Goal: Find specific page/section: Find specific page/section

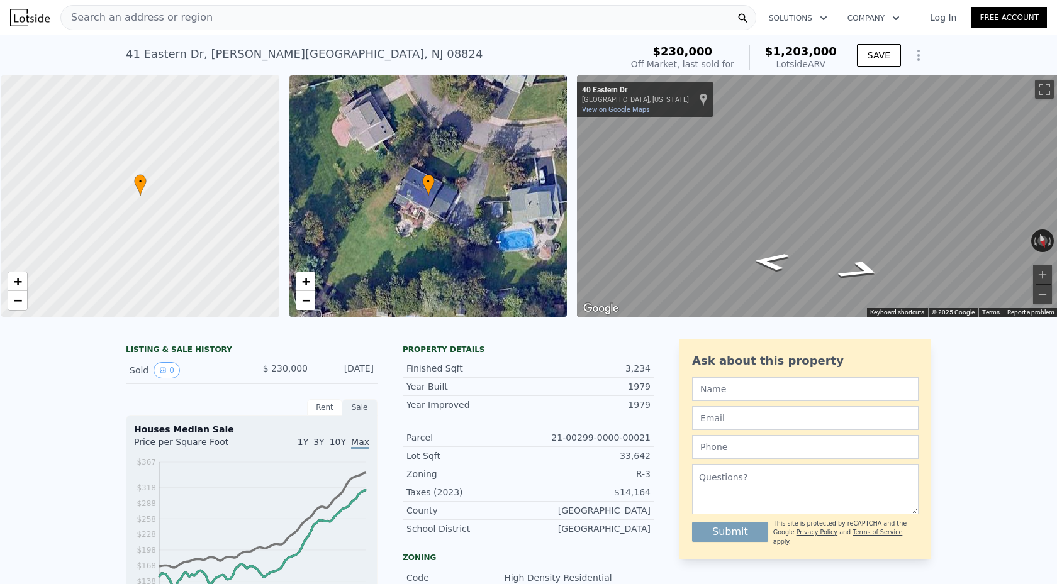
scroll to position [0, 5]
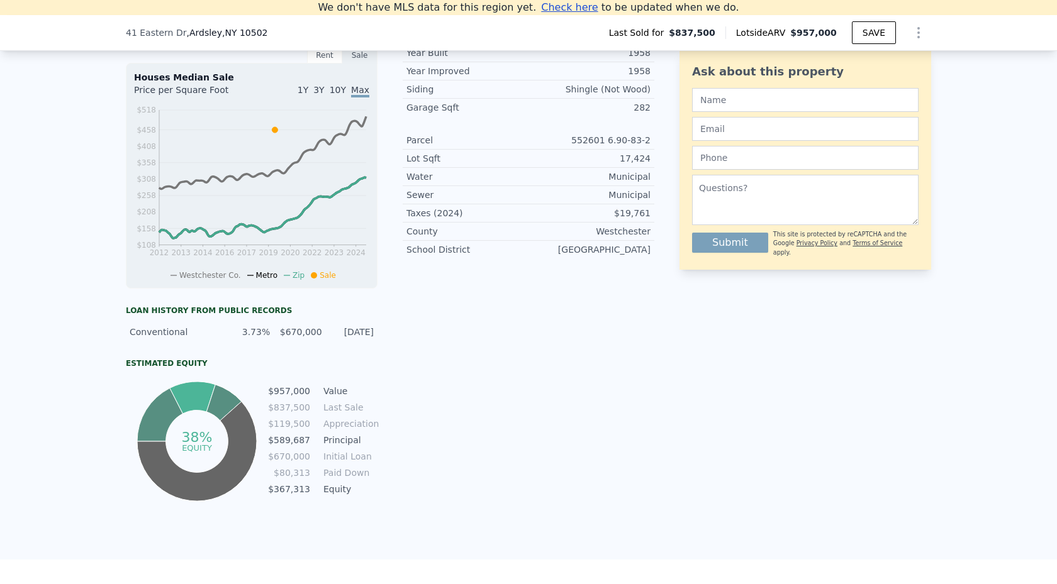
scroll to position [400, 0]
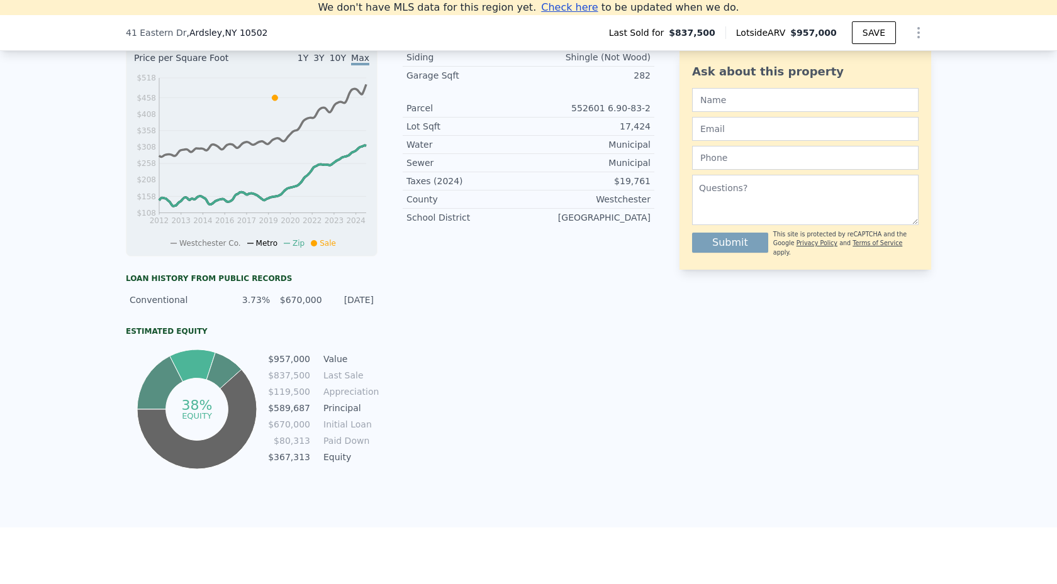
click at [493, 339] on div "Property details Finished Sqft 1,830 Bathrooms 1 Year Built 1958 Year Improved …" at bounding box center [529, 213] width 252 height 517
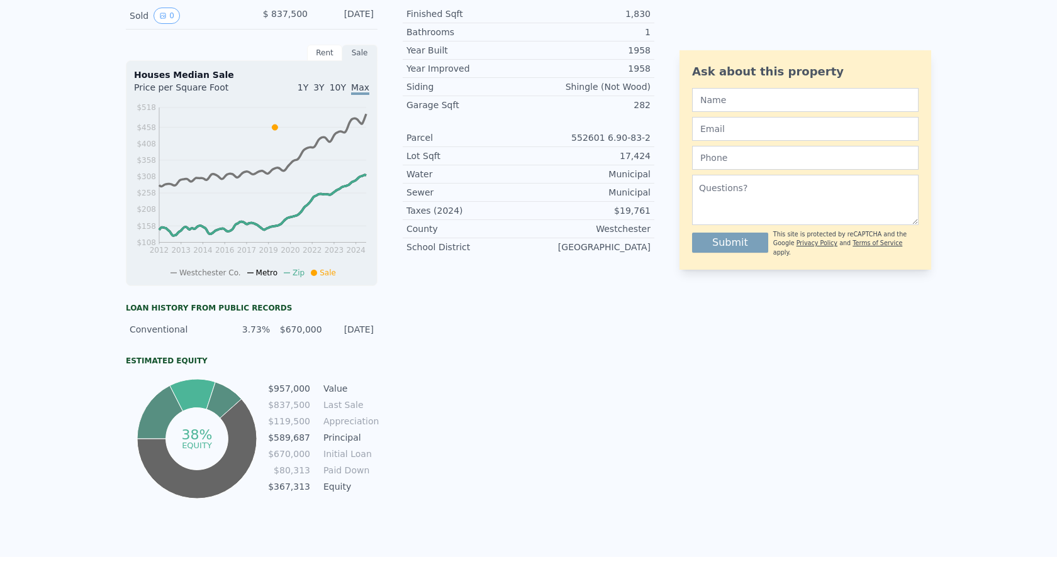
scroll to position [0, 0]
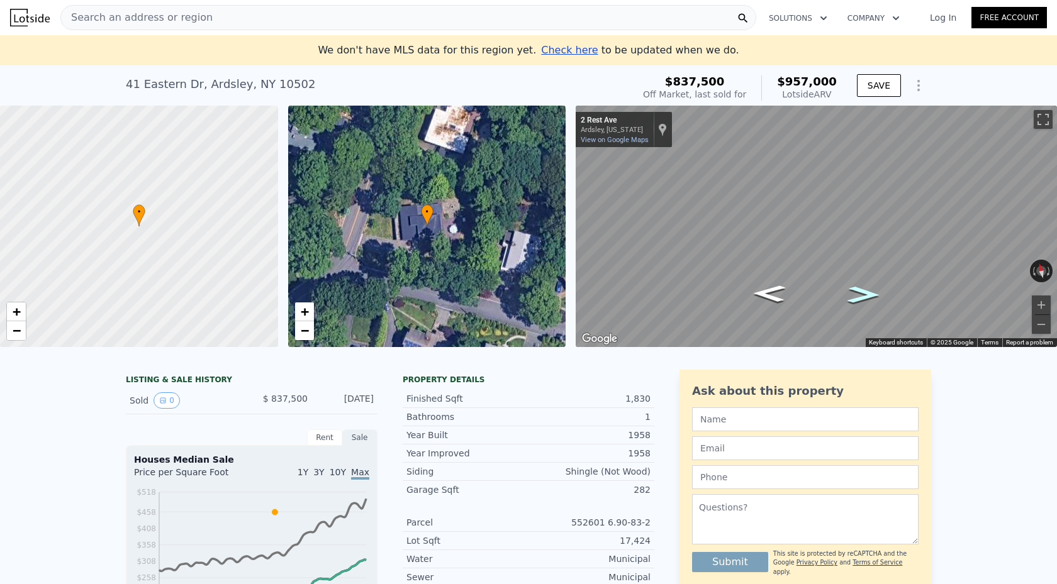
click at [857, 297] on icon "Go East, Rest Ave" at bounding box center [863, 294] width 60 height 25
click at [859, 294] on icon "Go East, Rest Ave" at bounding box center [863, 296] width 64 height 26
click at [766, 291] on icon "Go West, Rest Ave" at bounding box center [769, 293] width 64 height 26
click at [305, 330] on span "−" at bounding box center [304, 331] width 8 height 16
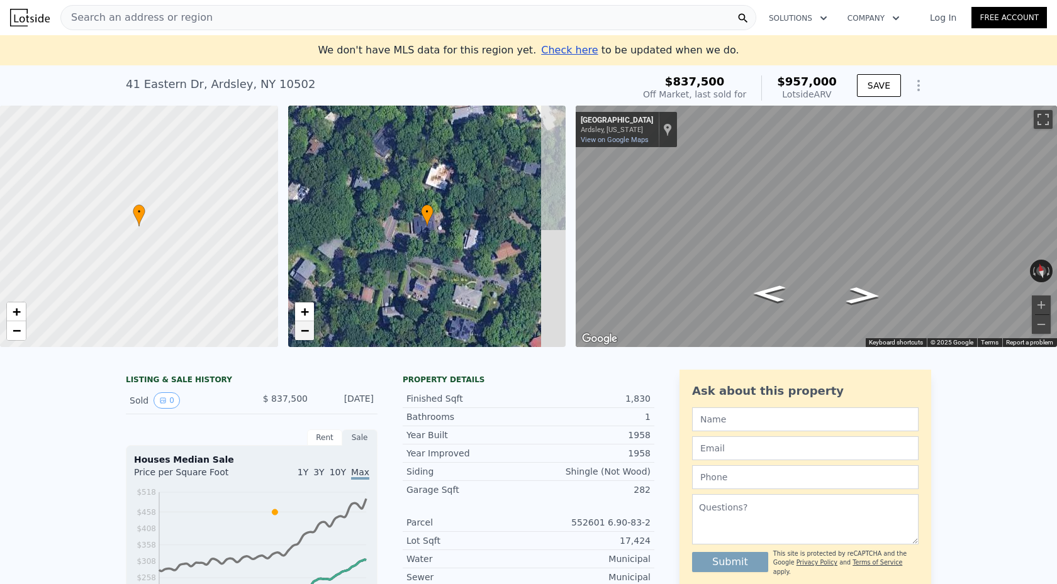
click at [305, 330] on span "−" at bounding box center [304, 331] width 8 height 16
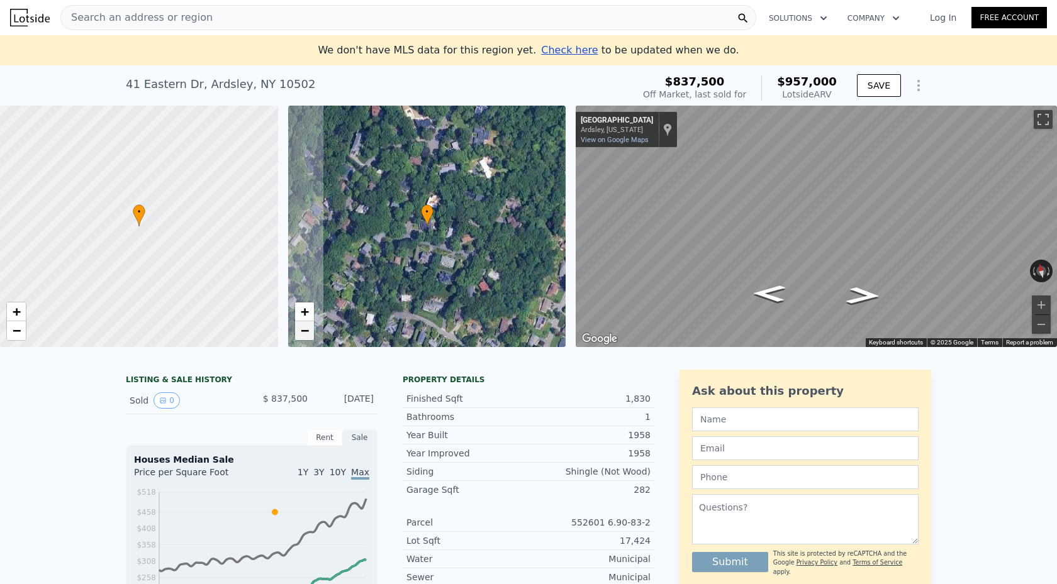
click at [305, 330] on span "−" at bounding box center [304, 331] width 8 height 16
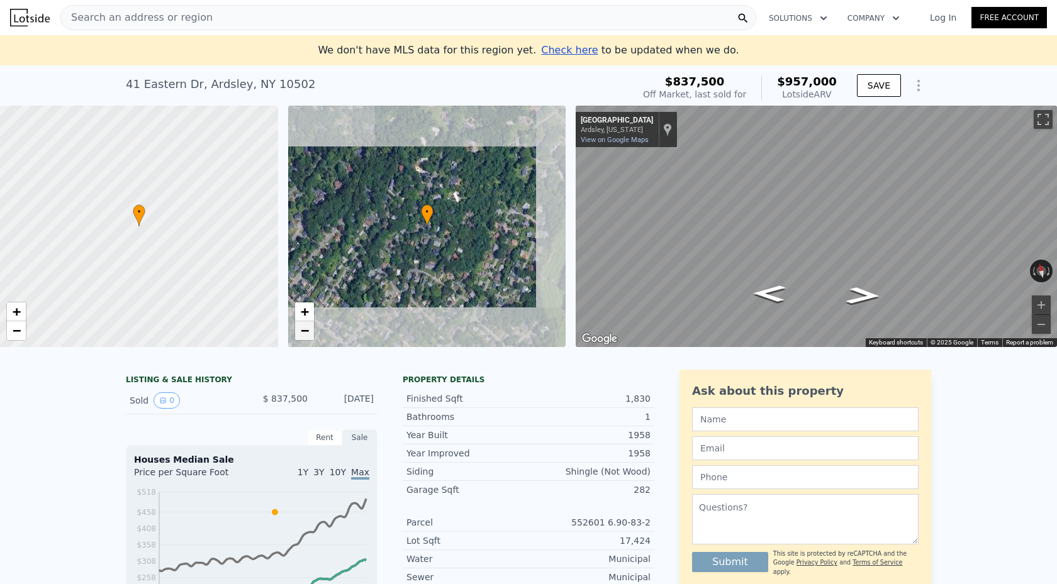
click at [305, 330] on span "−" at bounding box center [304, 331] width 8 height 16
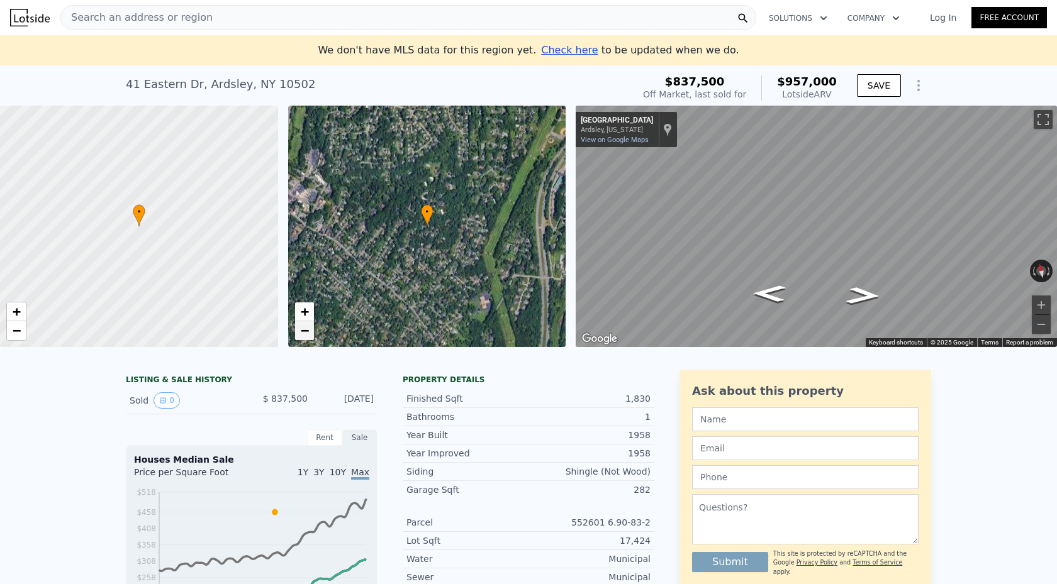
click at [305, 330] on span "−" at bounding box center [304, 331] width 8 height 16
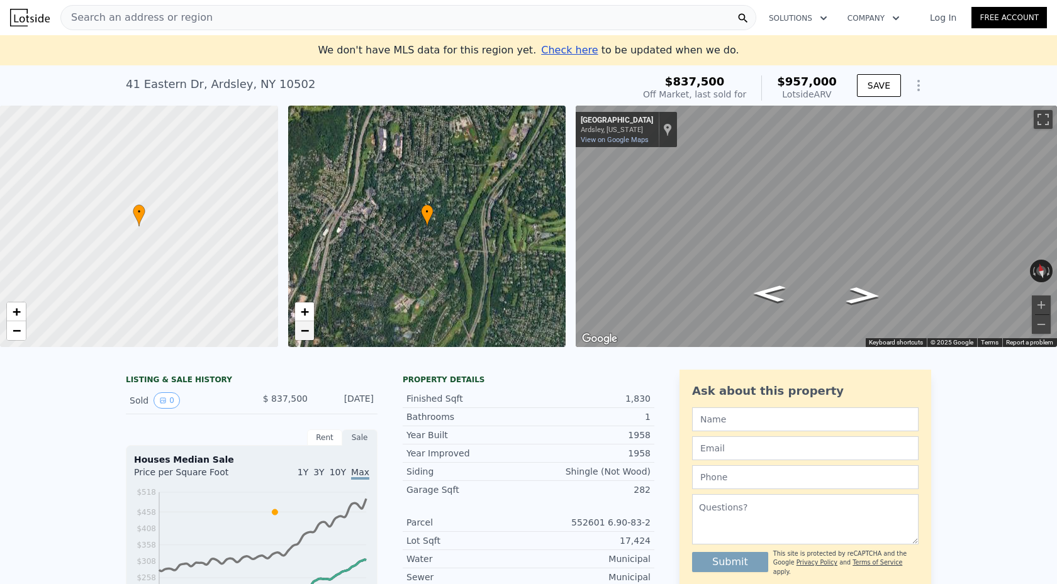
click at [305, 330] on span "−" at bounding box center [304, 331] width 8 height 16
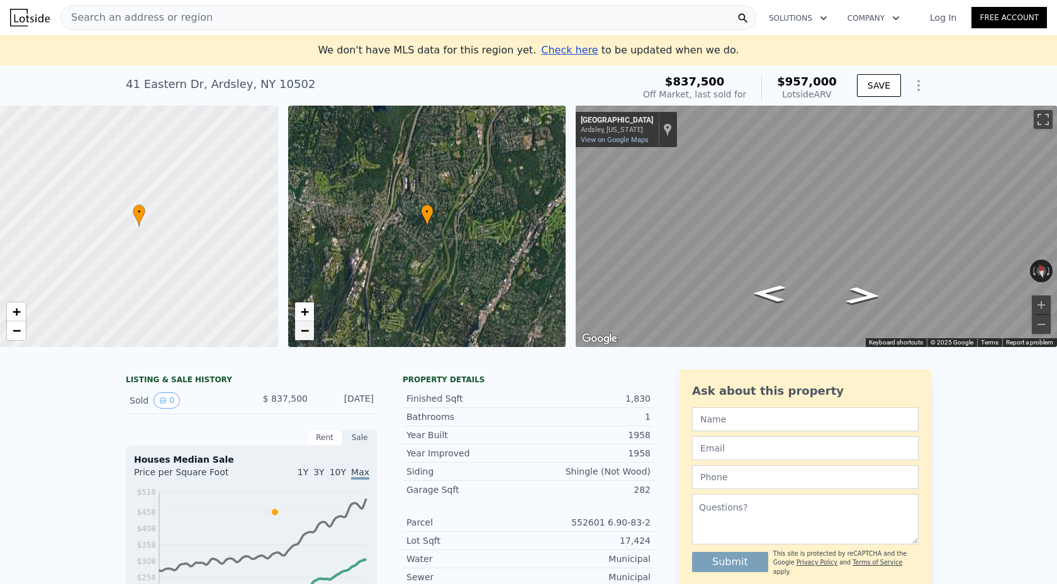
click at [305, 330] on span "−" at bounding box center [304, 331] width 8 height 16
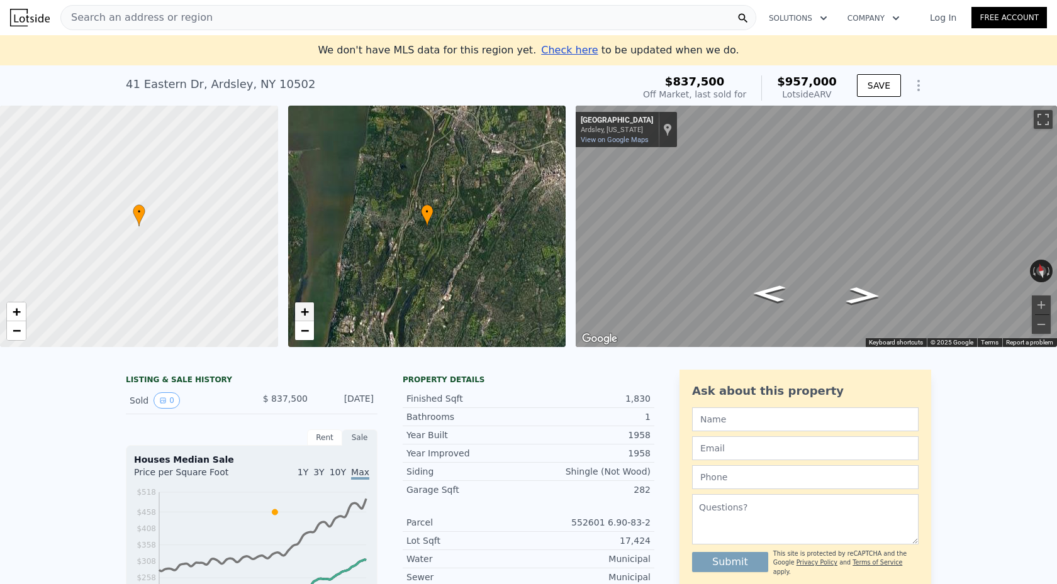
click at [306, 315] on span "+" at bounding box center [304, 312] width 8 height 16
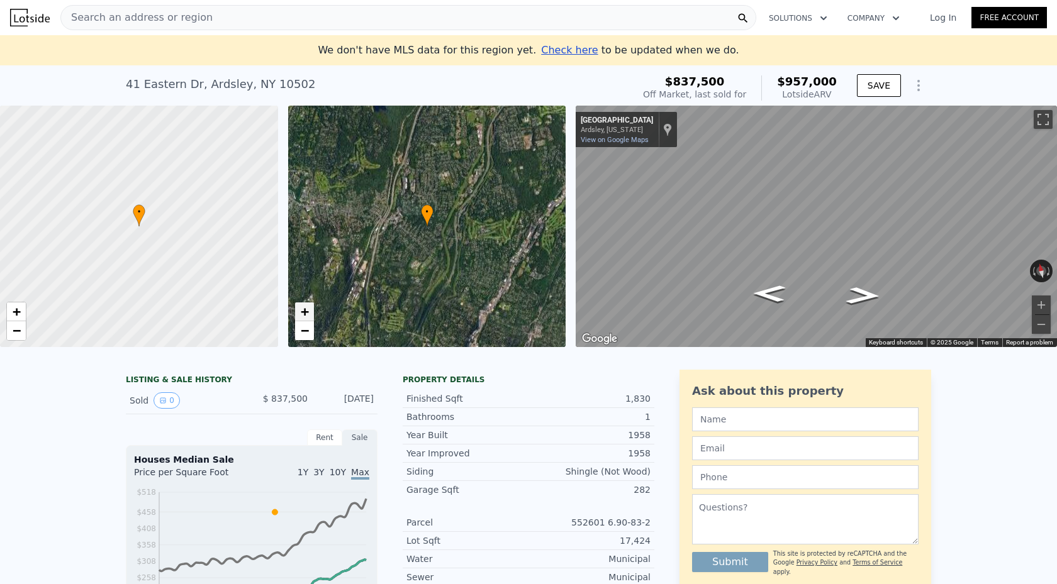
click at [306, 315] on span "+" at bounding box center [304, 312] width 8 height 16
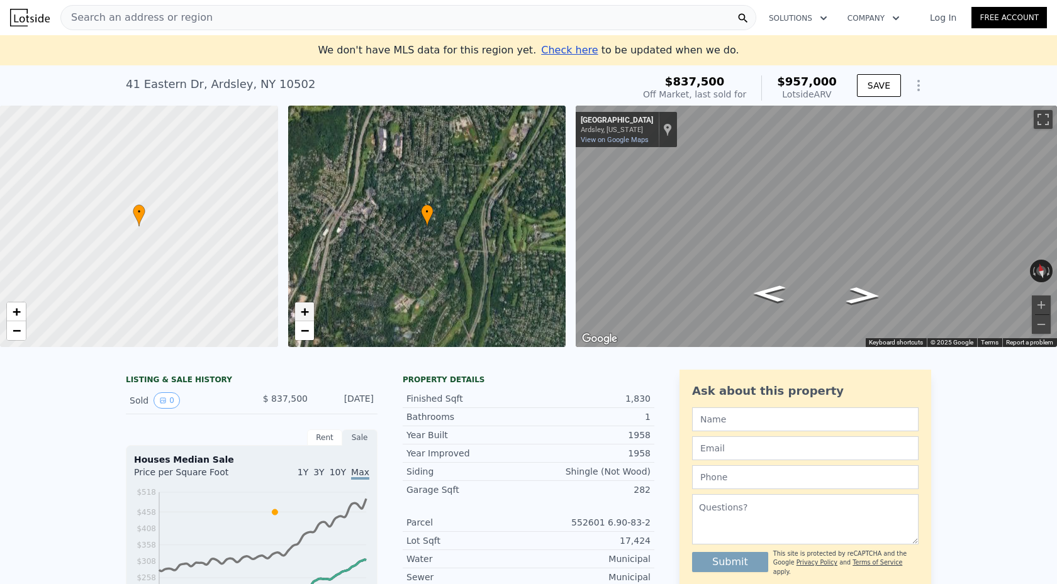
click at [306, 315] on span "+" at bounding box center [304, 312] width 8 height 16
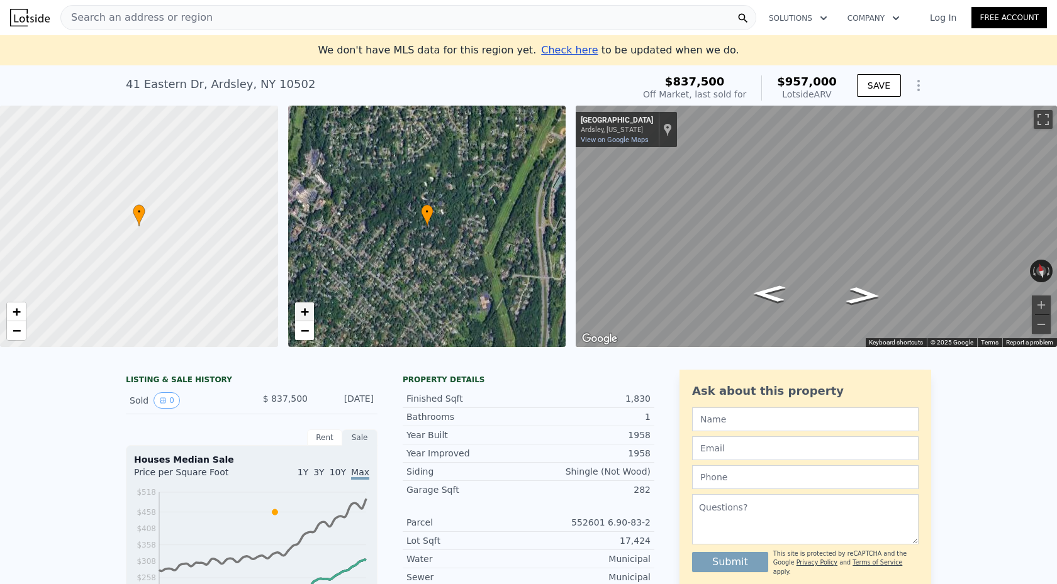
click at [306, 315] on span "+" at bounding box center [304, 312] width 8 height 16
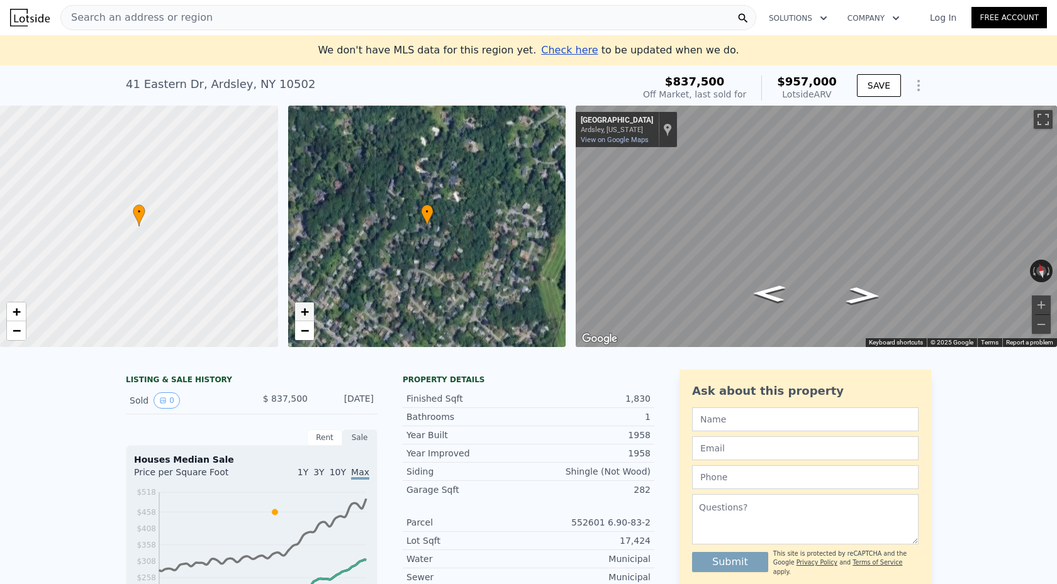
click at [306, 315] on span "+" at bounding box center [304, 312] width 8 height 16
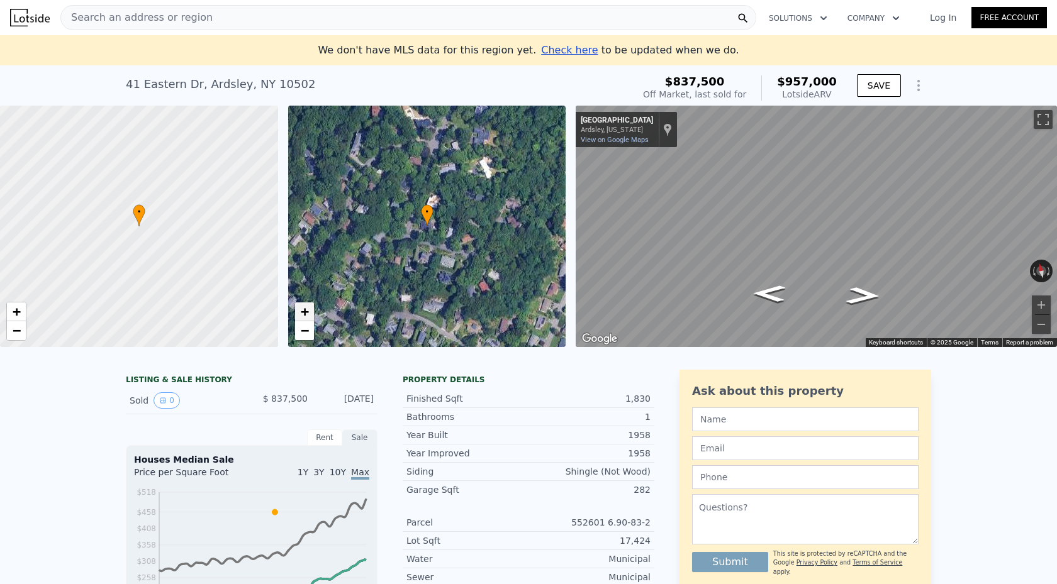
click at [306, 315] on span "+" at bounding box center [304, 312] width 8 height 16
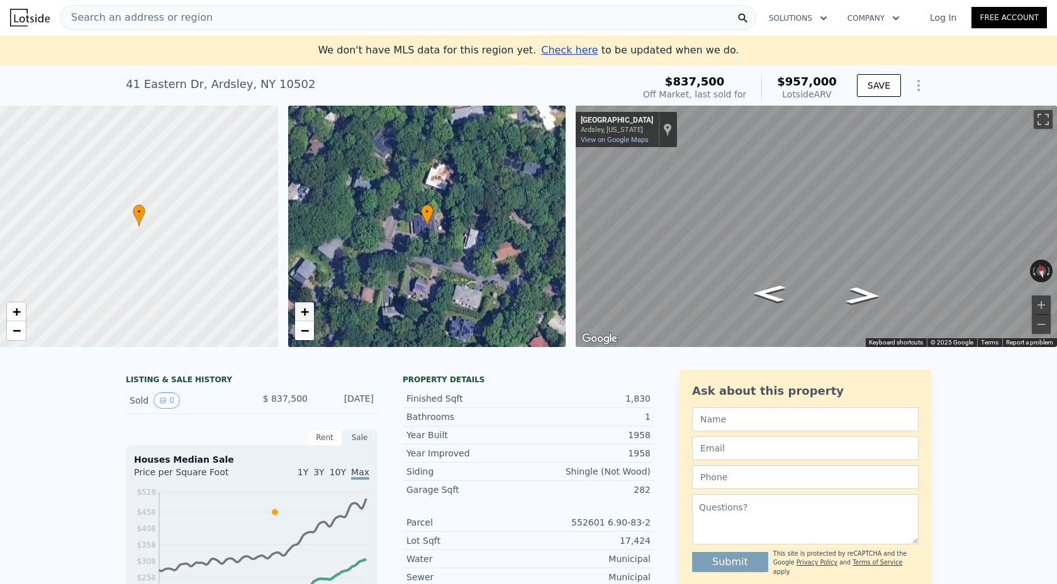
click at [306, 315] on span "+" at bounding box center [304, 312] width 8 height 16
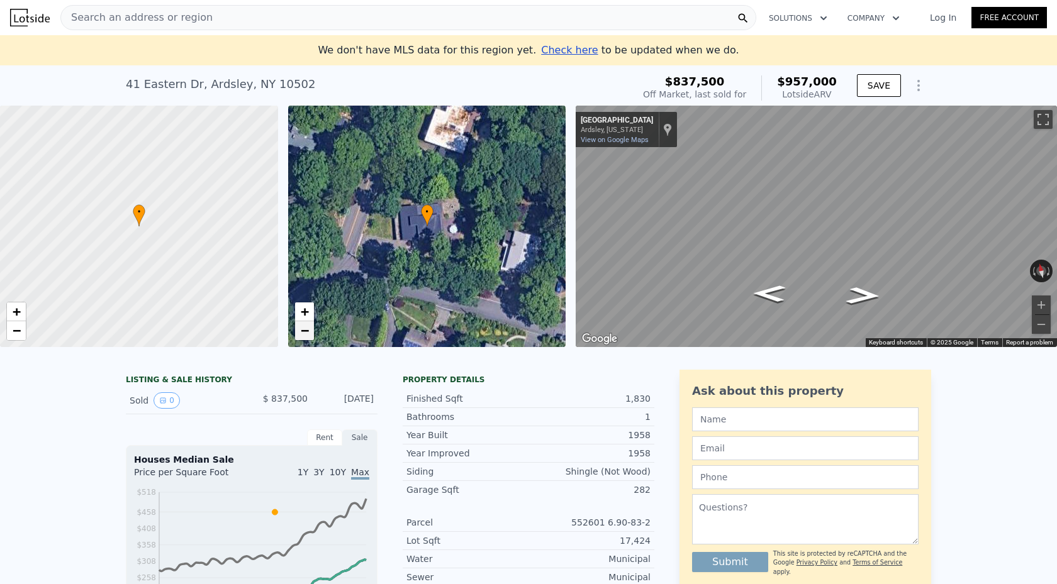
click at [308, 335] on span "−" at bounding box center [304, 331] width 8 height 16
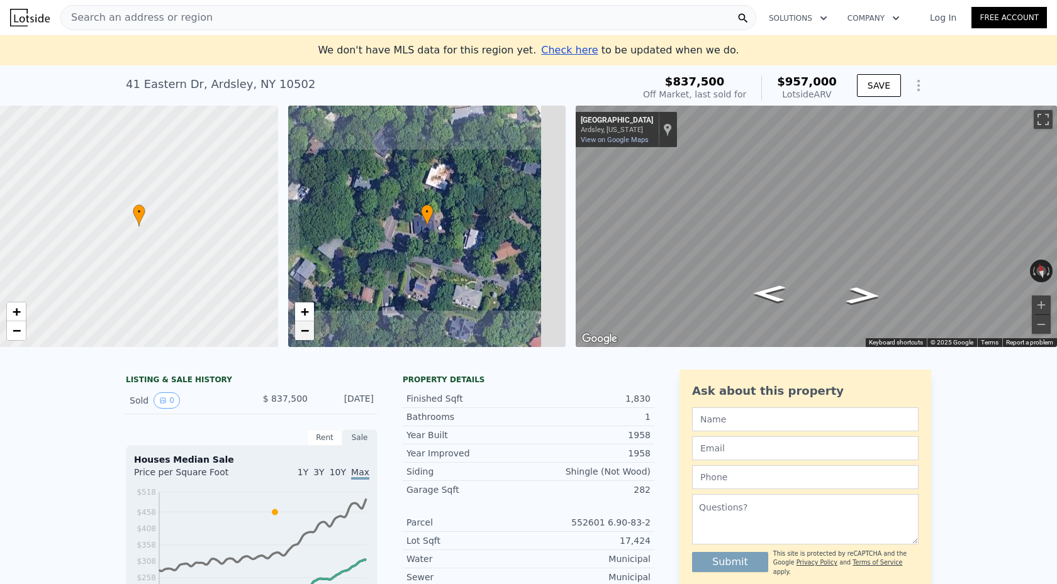
click at [308, 335] on span "−" at bounding box center [304, 331] width 8 height 16
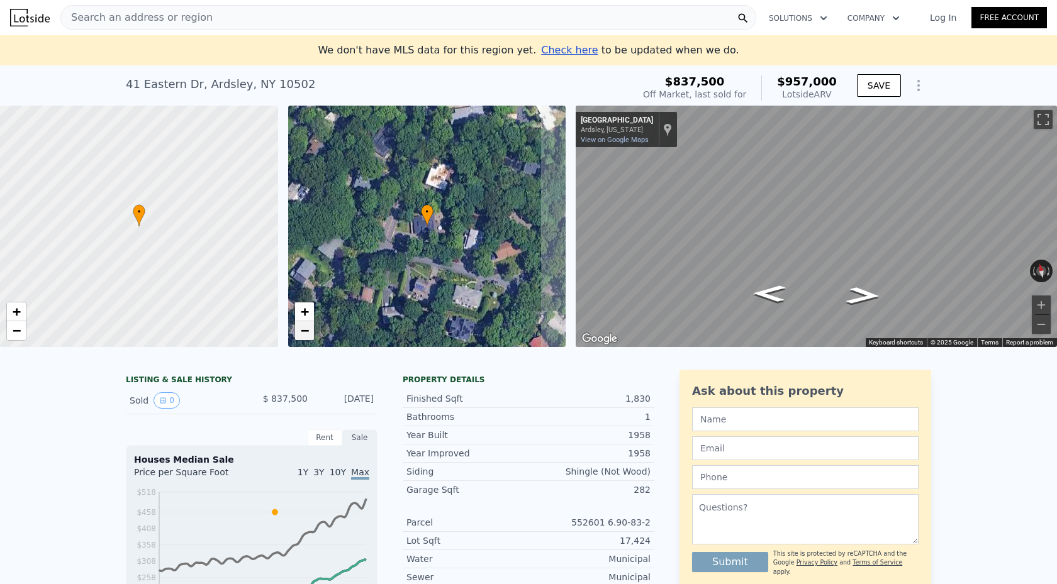
click at [308, 335] on span "−" at bounding box center [304, 331] width 8 height 16
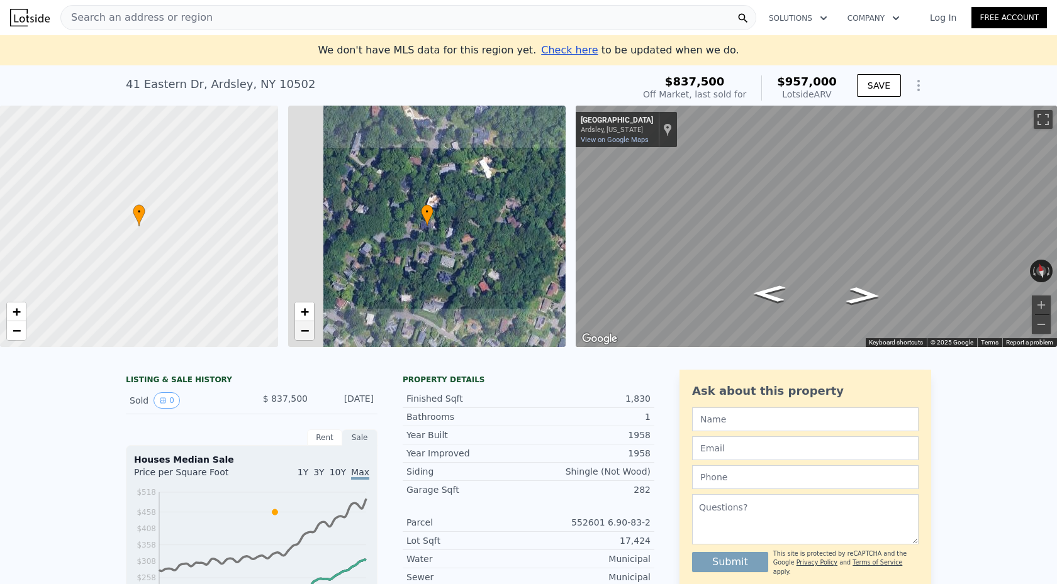
click at [308, 335] on span "−" at bounding box center [304, 331] width 8 height 16
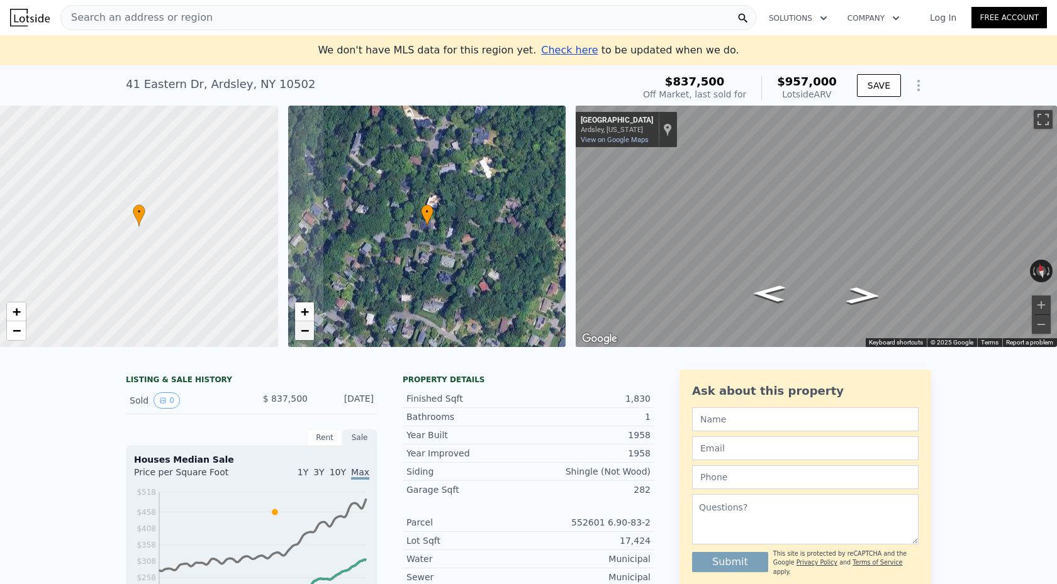
click at [308, 335] on span "−" at bounding box center [304, 331] width 8 height 16
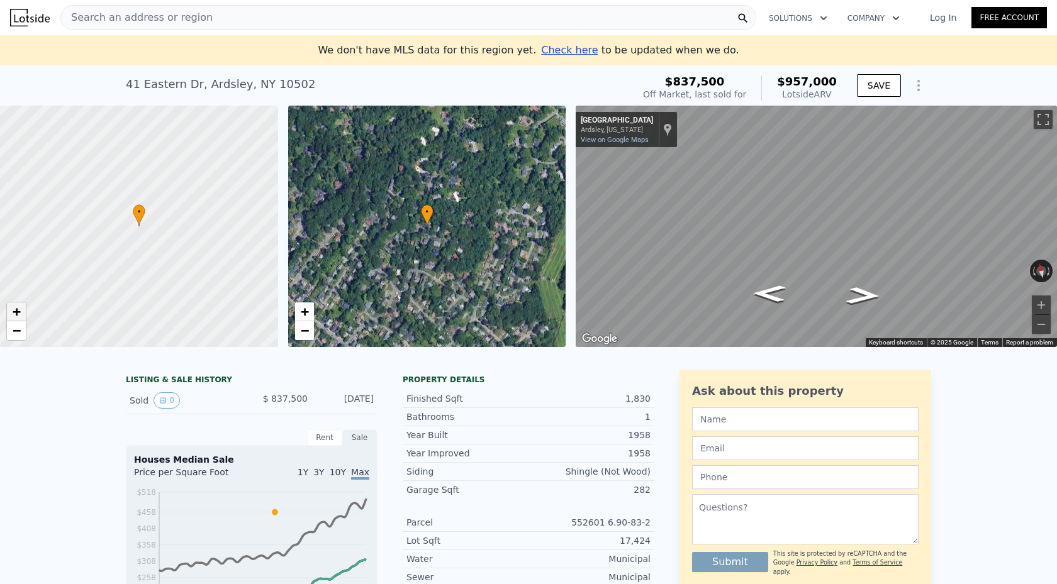
click at [23, 319] on link "+" at bounding box center [16, 312] width 19 height 19
click at [21, 316] on link "+" at bounding box center [16, 312] width 19 height 19
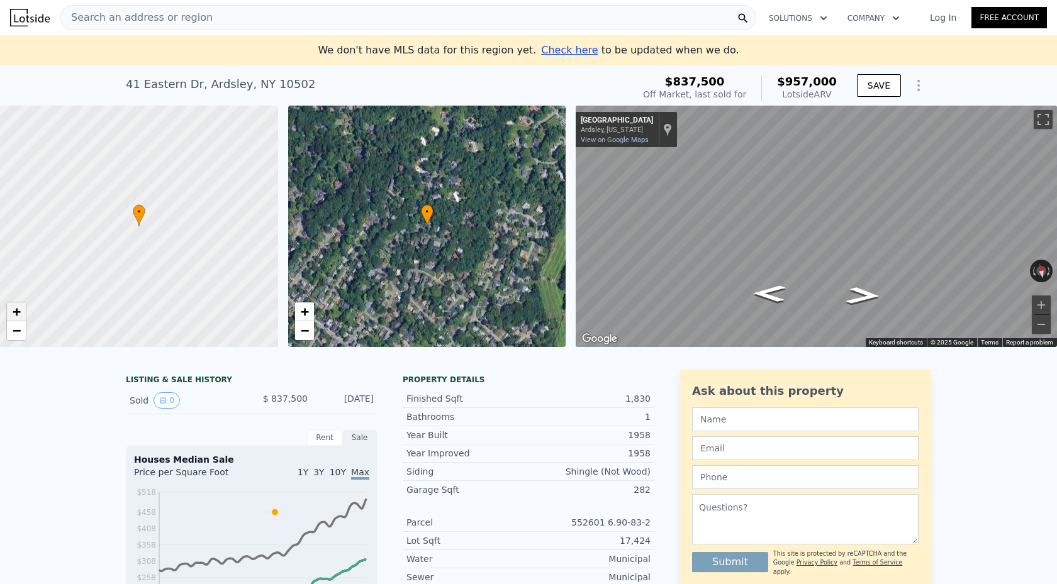
click at [21, 316] on link "+" at bounding box center [16, 312] width 19 height 19
click at [15, 334] on span "−" at bounding box center [17, 331] width 8 height 16
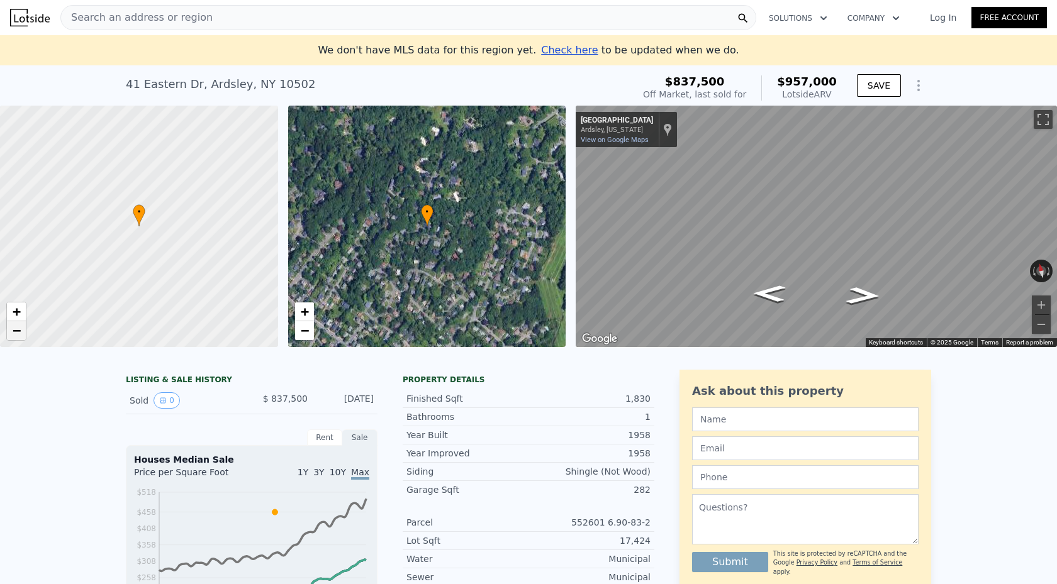
click at [15, 334] on span "−" at bounding box center [17, 331] width 8 height 16
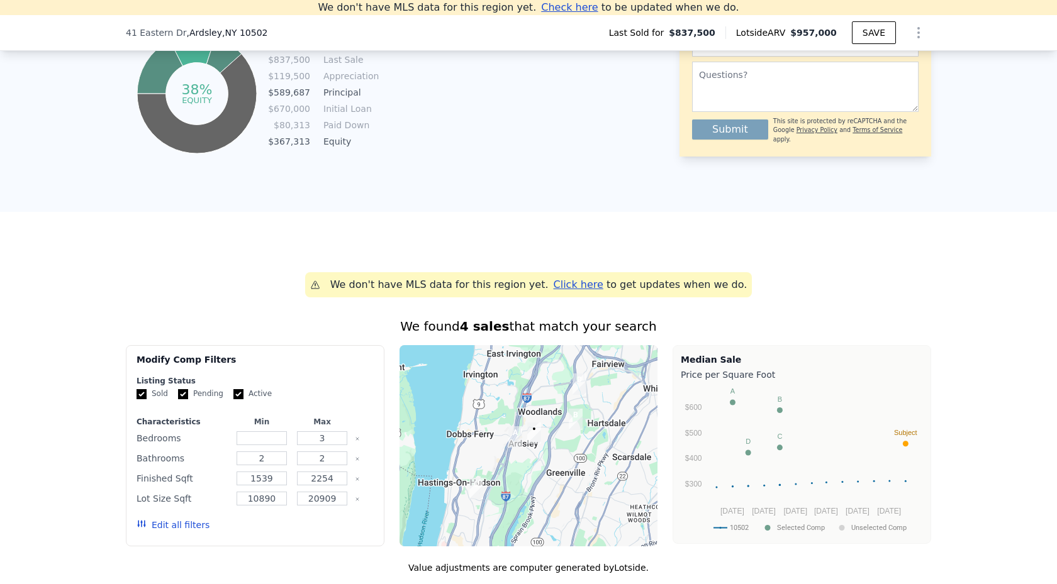
scroll to position [737, 0]
